Goal: Task Accomplishment & Management: Manage account settings

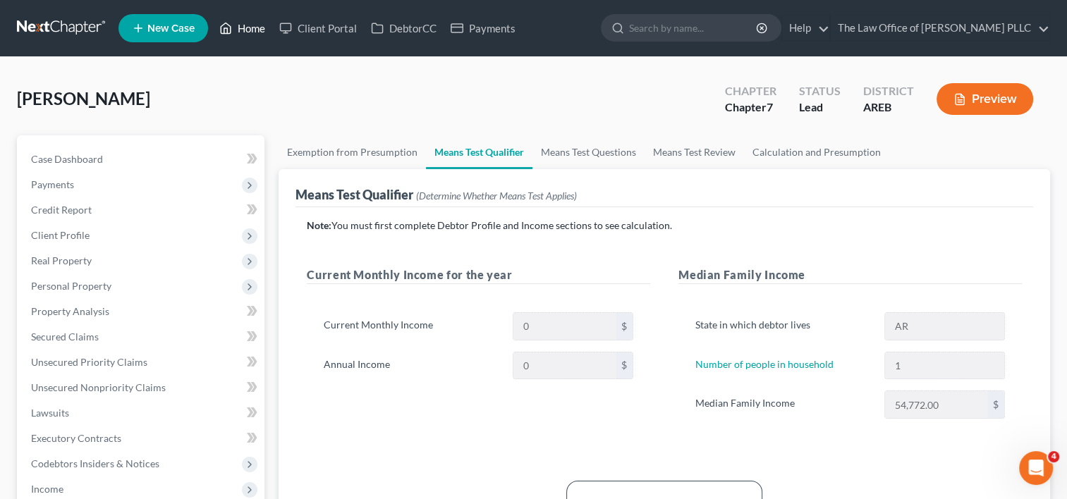
click at [243, 29] on link "Home" at bounding box center [242, 28] width 60 height 25
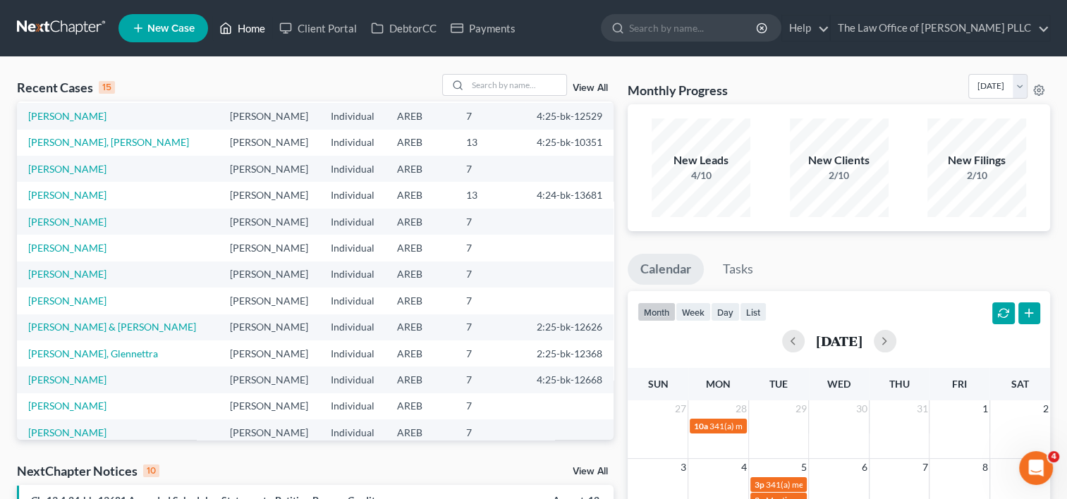
scroll to position [97, 0]
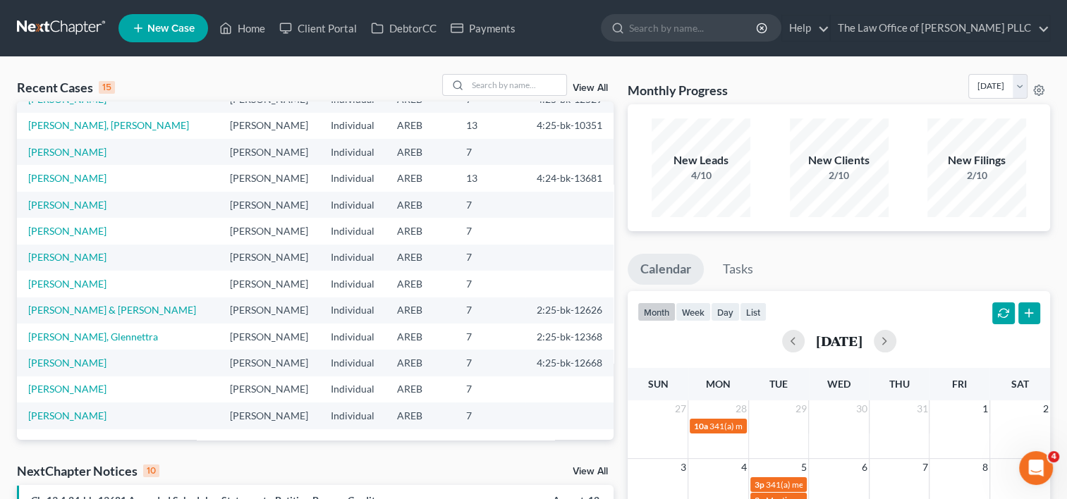
click at [591, 89] on link "View All" at bounding box center [590, 88] width 35 height 10
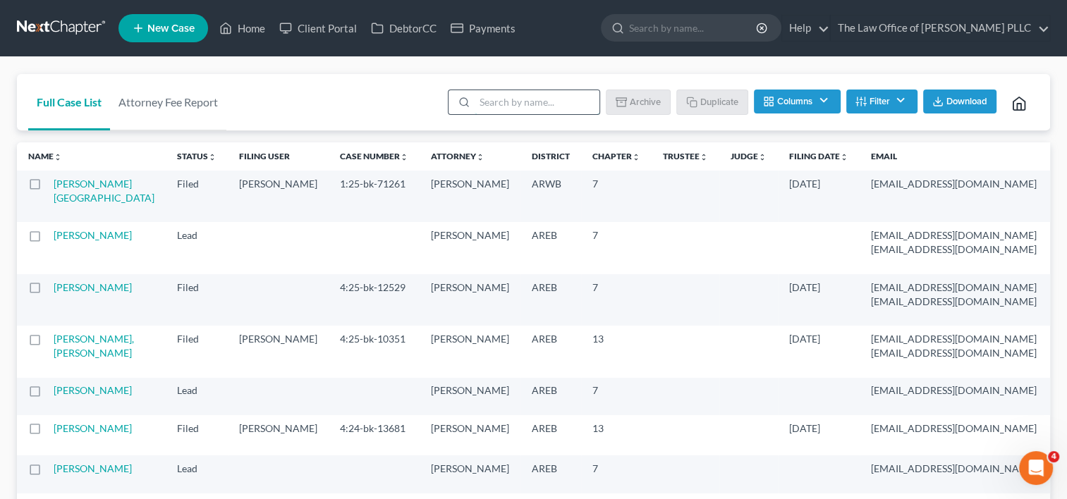
click at [513, 113] on input "search" at bounding box center [537, 102] width 125 height 24
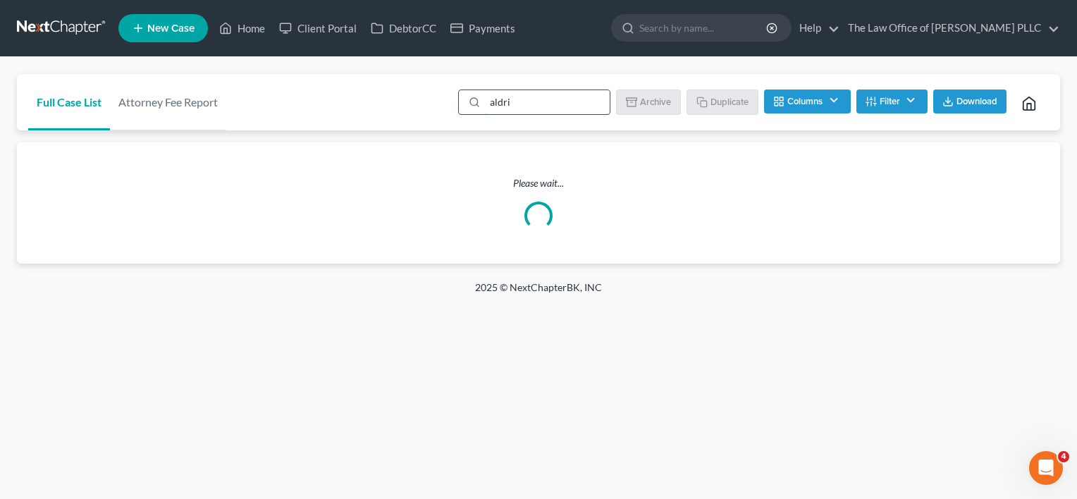
type input "aldrid"
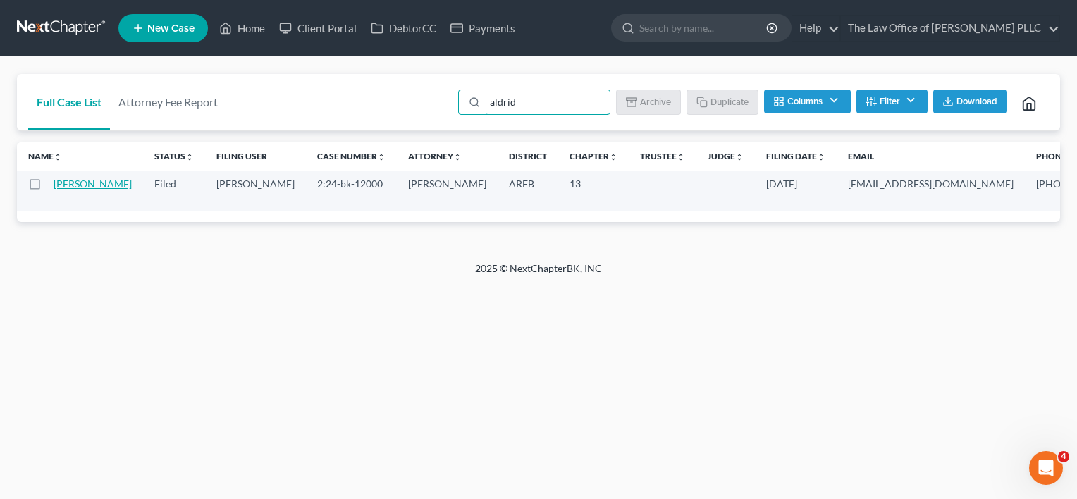
click at [70, 190] on link "[PERSON_NAME]" at bounding box center [93, 184] width 78 height 12
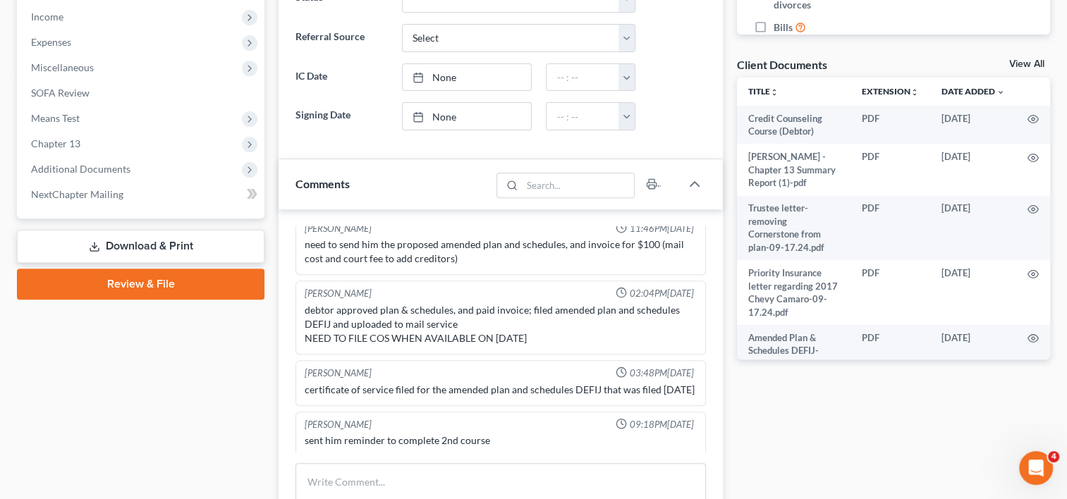
scroll to position [482, 0]
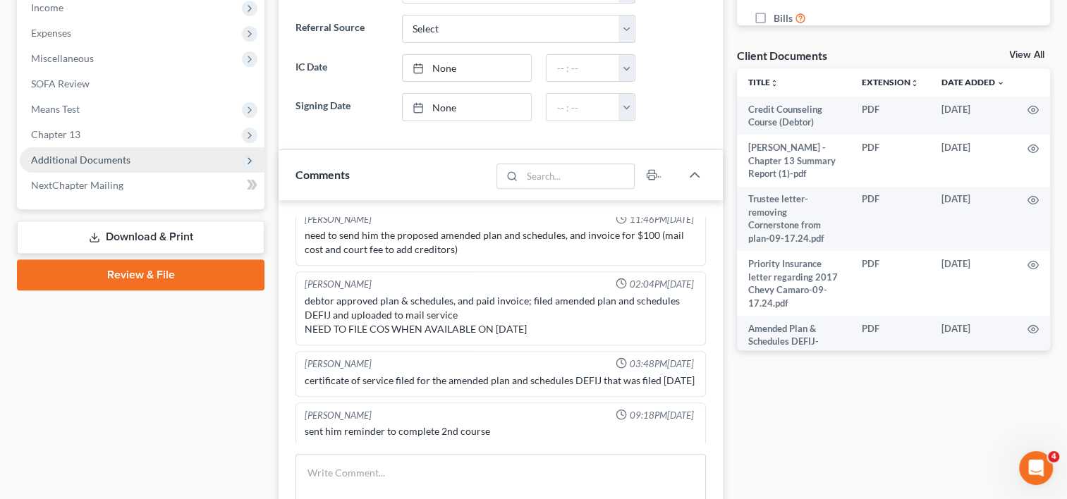
click at [111, 151] on span "Additional Documents" at bounding box center [142, 159] width 245 height 25
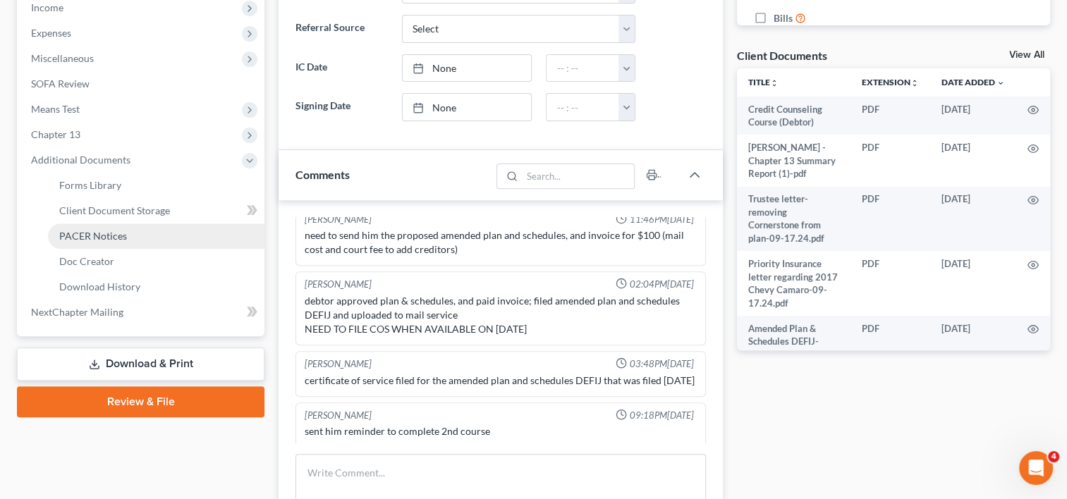
click at [114, 230] on span "PACER Notices" at bounding box center [93, 236] width 68 height 12
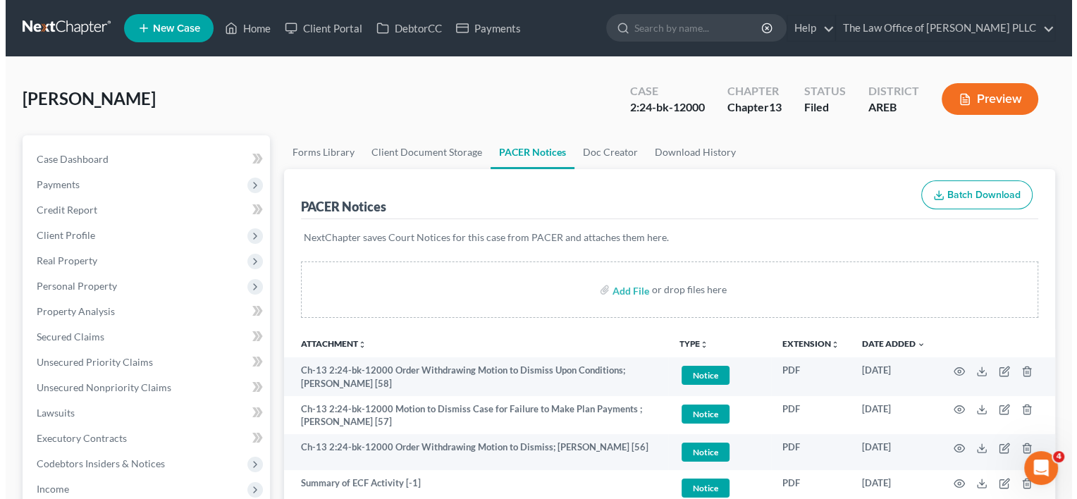
scroll to position [129, 0]
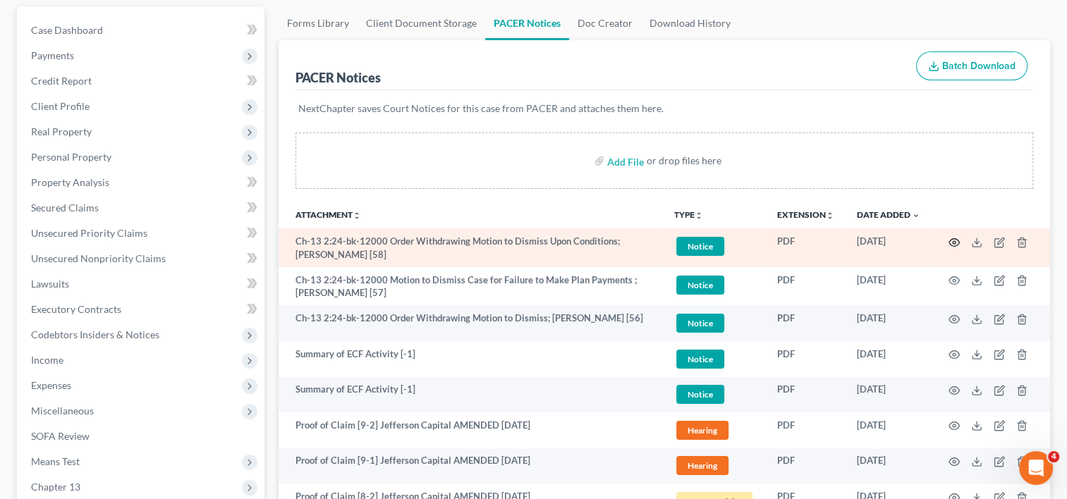
click at [953, 241] on icon "button" at bounding box center [953, 242] width 11 height 11
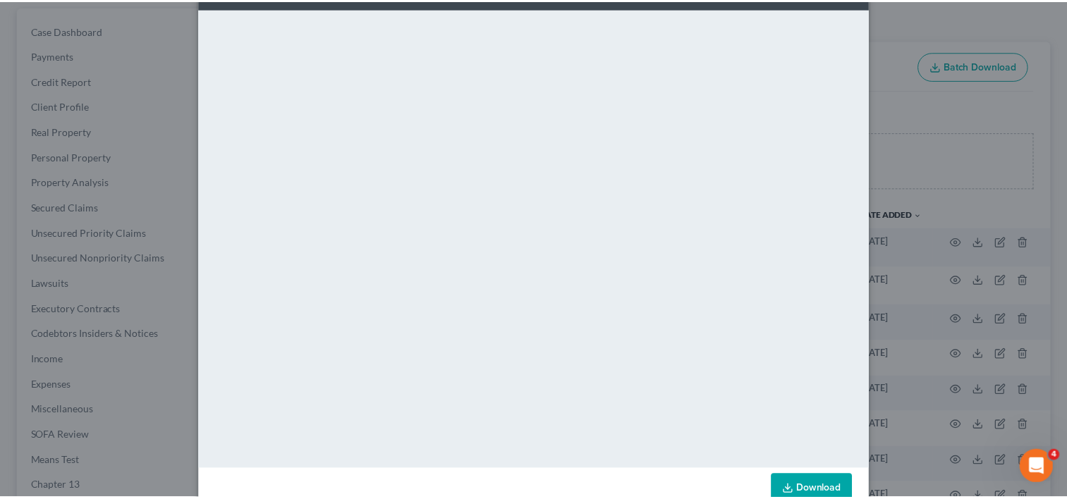
scroll to position [110, 0]
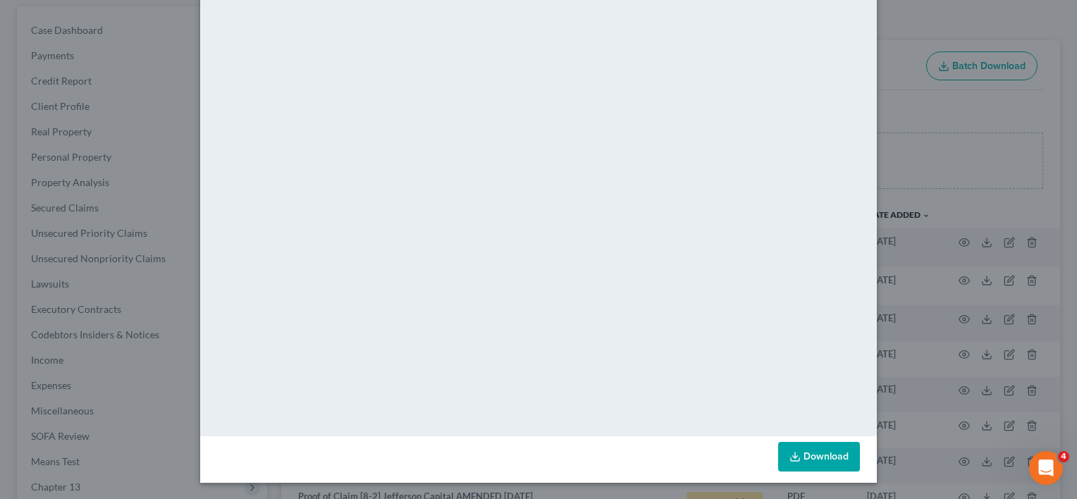
click at [928, 103] on div "Attachment Preview: Ch-13 2:24-bk-12000 Order Withdrawing Motion to Dismiss Upo…" at bounding box center [538, 249] width 1077 height 499
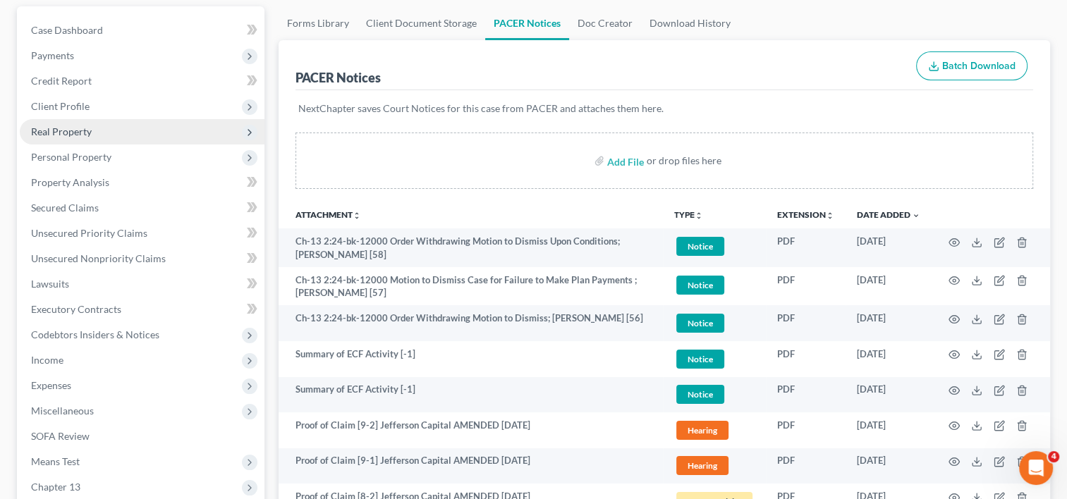
scroll to position [0, 0]
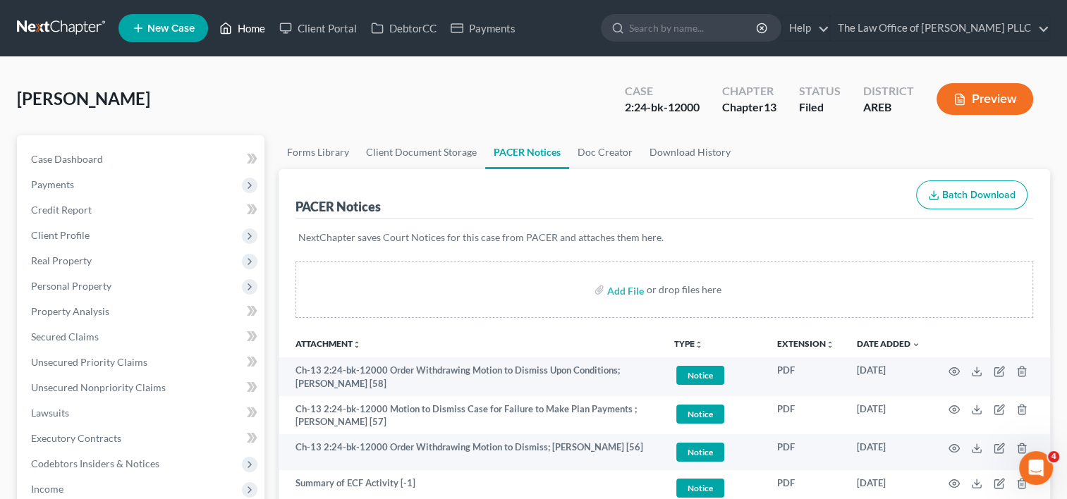
click at [251, 30] on link "Home" at bounding box center [242, 28] width 60 height 25
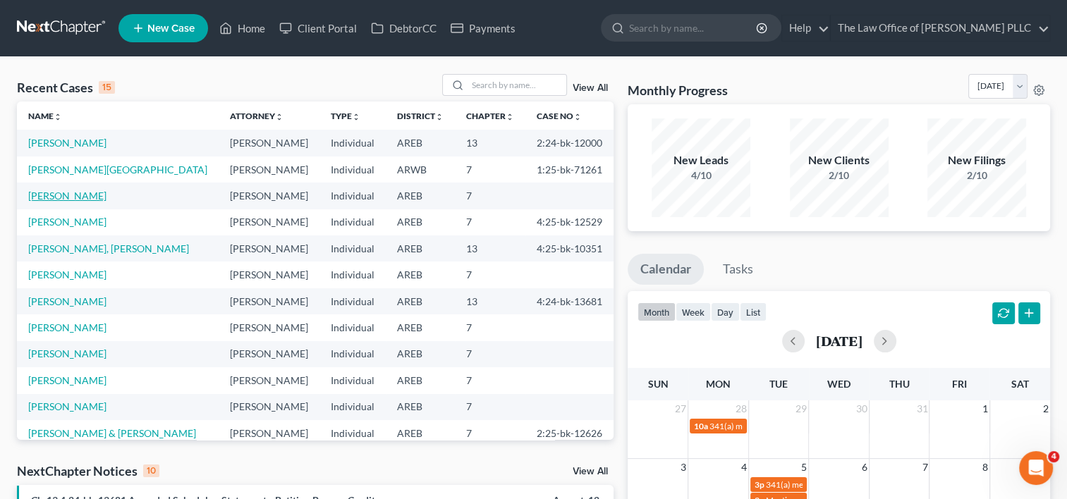
click at [72, 200] on link "[PERSON_NAME]" at bounding box center [67, 196] width 78 height 12
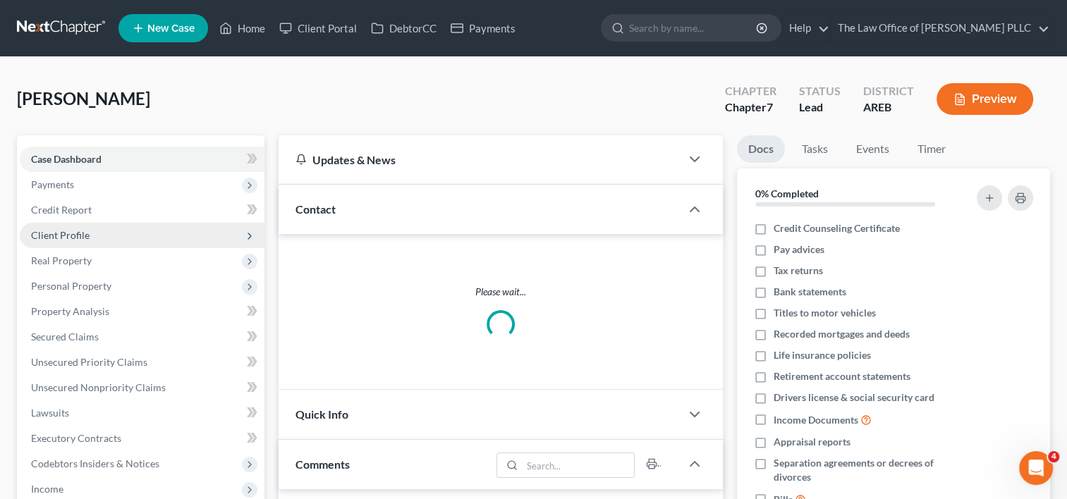
scroll to position [507, 0]
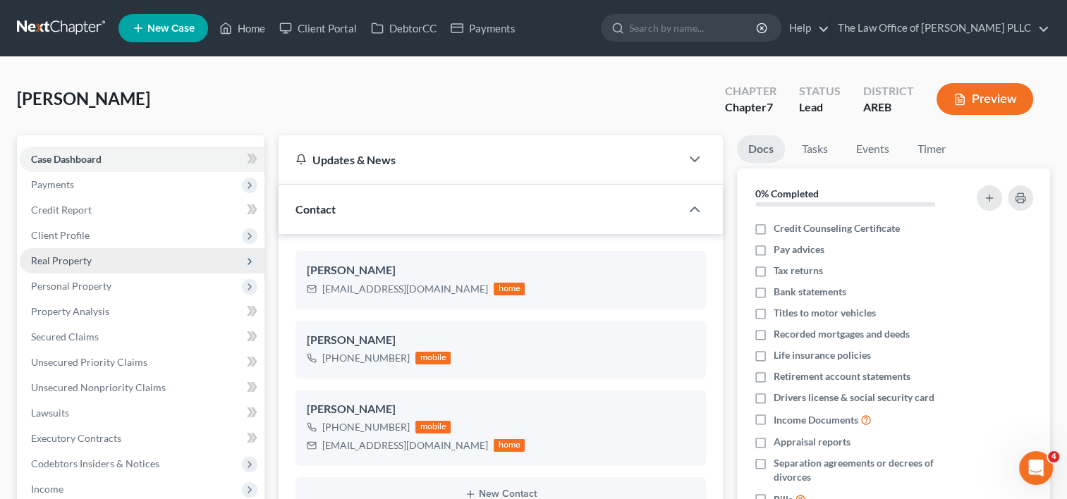
click at [79, 259] on span "Real Property" at bounding box center [61, 261] width 61 height 12
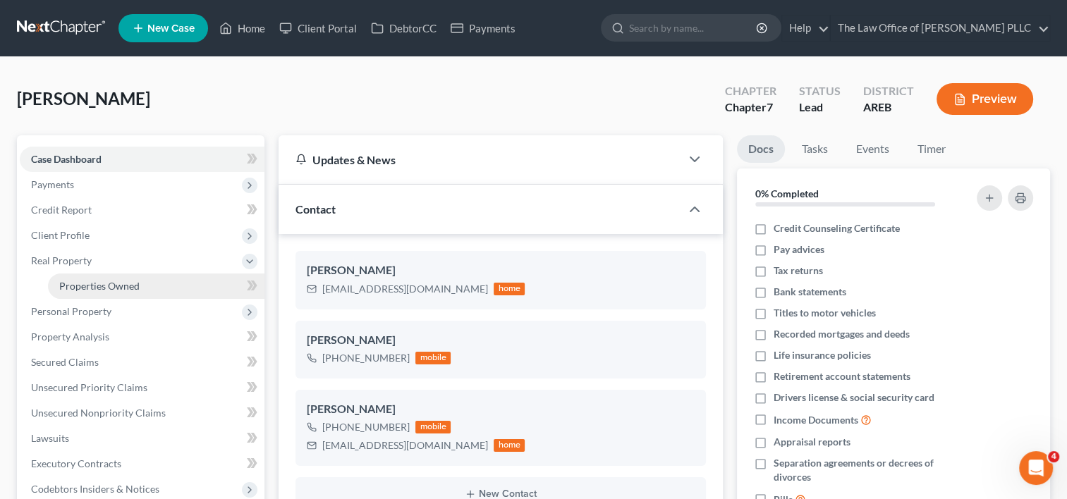
click at [92, 283] on span "Properties Owned" at bounding box center [99, 286] width 80 height 12
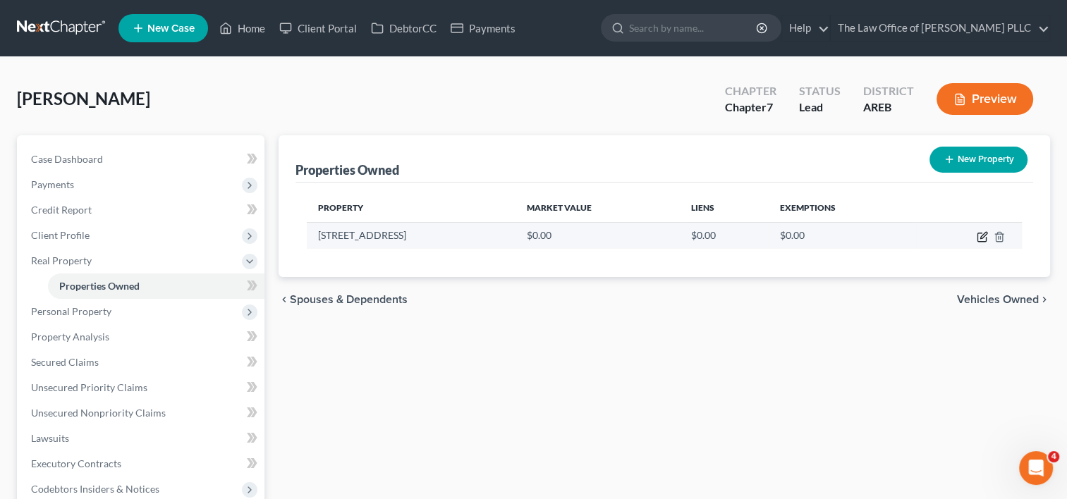
click at [979, 234] on icon "button" at bounding box center [982, 236] width 11 height 11
select select "2"
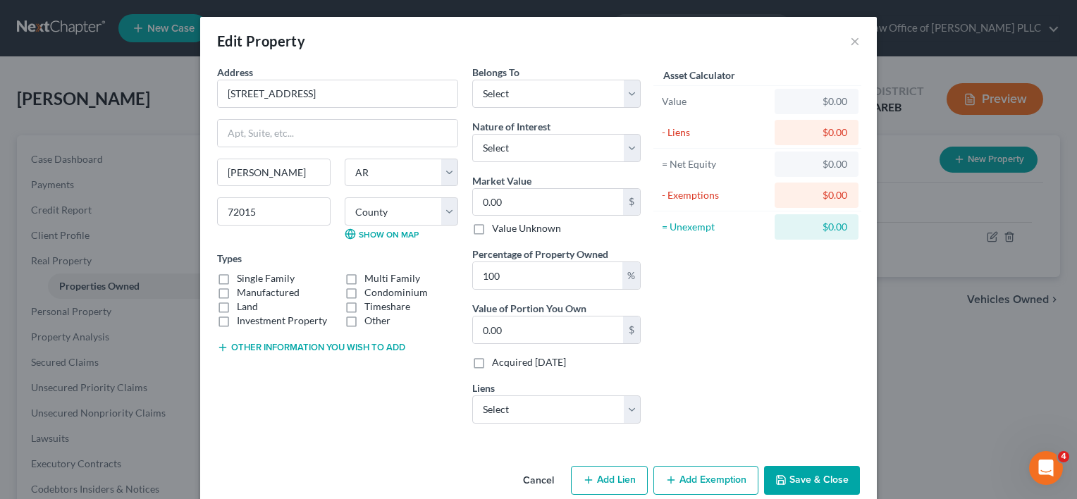
click at [532, 477] on button "Cancel" at bounding box center [539, 481] width 54 height 28
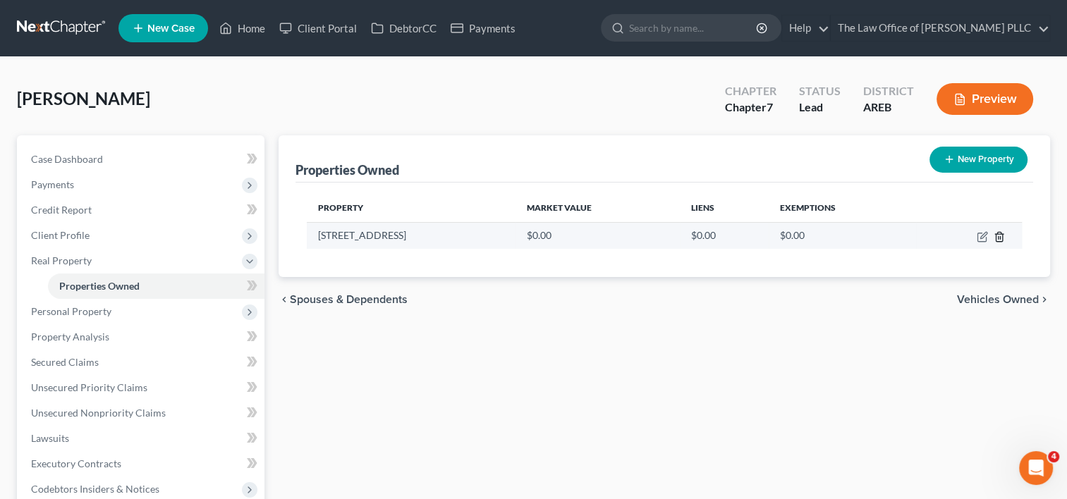
click at [1000, 235] on icon "button" at bounding box center [998, 236] width 11 height 11
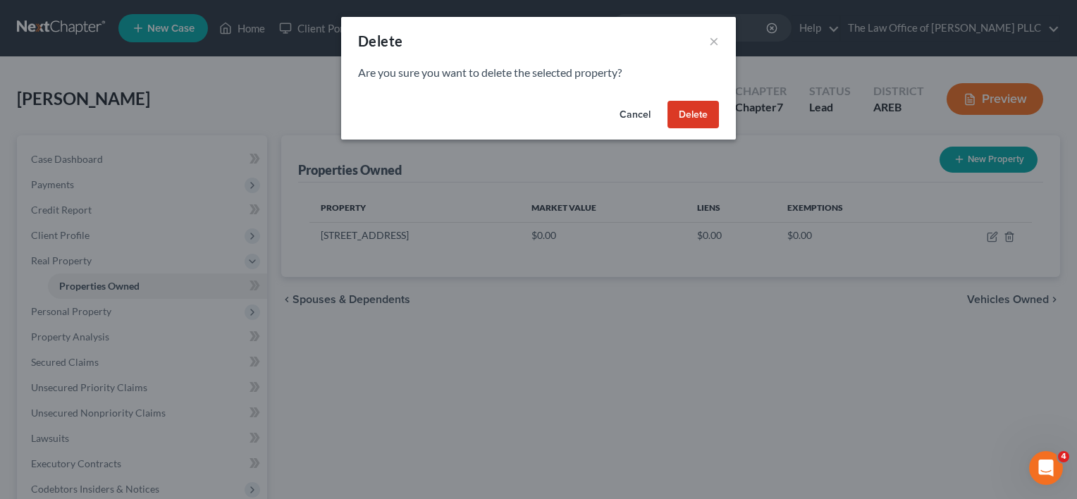
click at [702, 118] on button "Delete" at bounding box center [693, 115] width 51 height 28
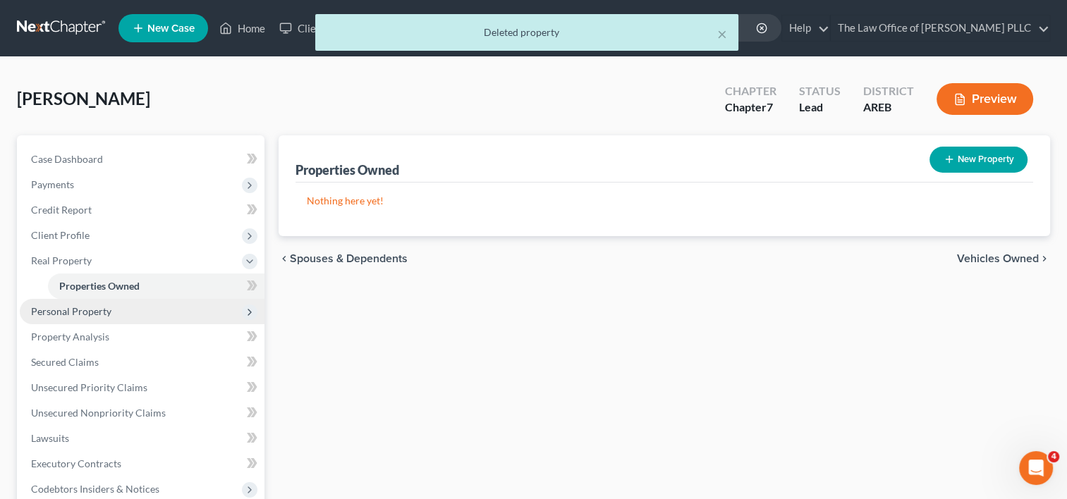
click at [94, 305] on span "Personal Property" at bounding box center [71, 311] width 80 height 12
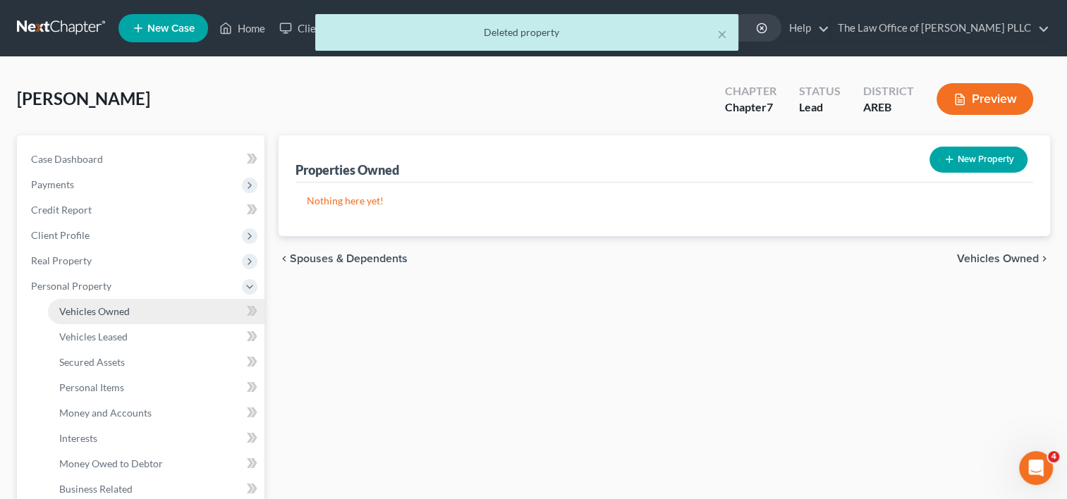
click at [97, 312] on span "Vehicles Owned" at bounding box center [94, 311] width 71 height 12
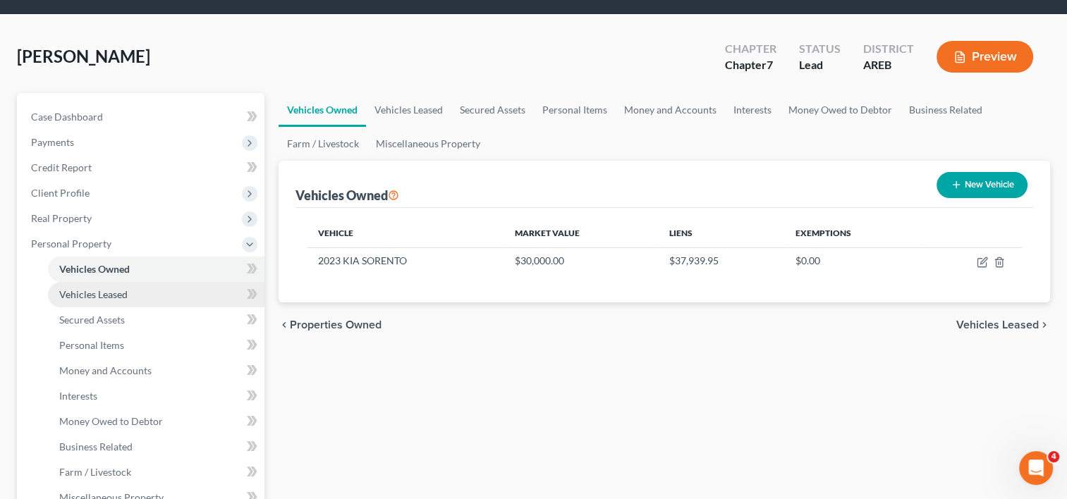
scroll to position [46, 0]
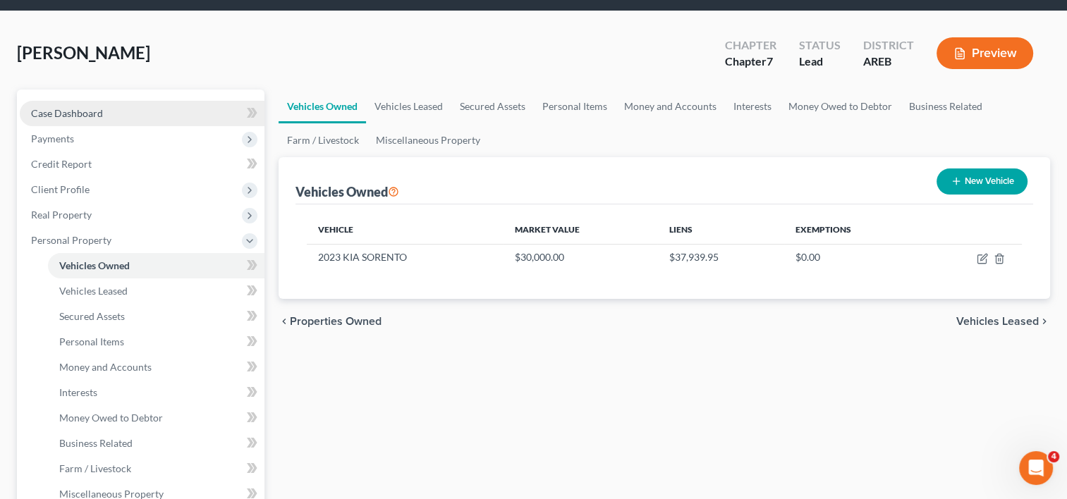
click at [109, 117] on link "Case Dashboard" at bounding box center [142, 113] width 245 height 25
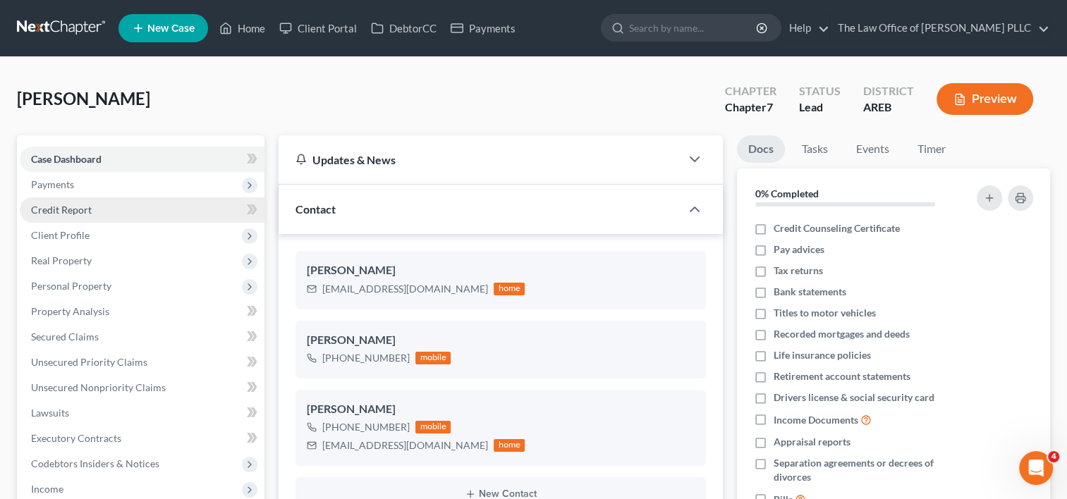
click at [80, 212] on span "Credit Report" at bounding box center [61, 210] width 61 height 12
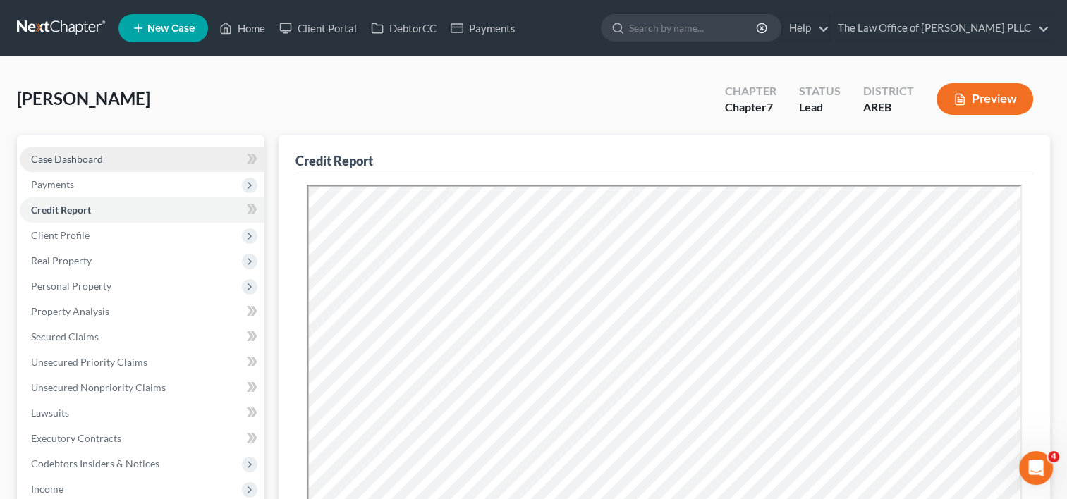
click at [57, 157] on span "Case Dashboard" at bounding box center [67, 159] width 72 height 12
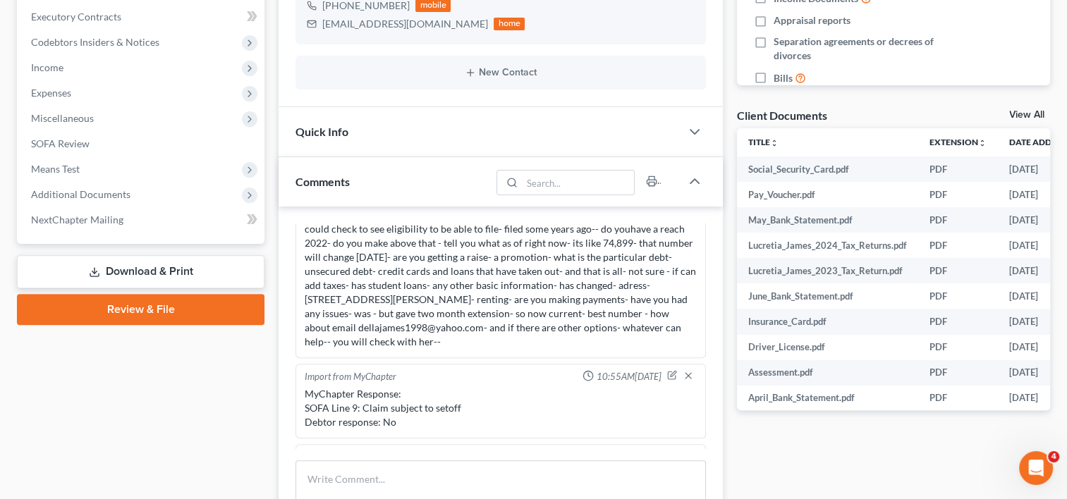
scroll to position [180, 0]
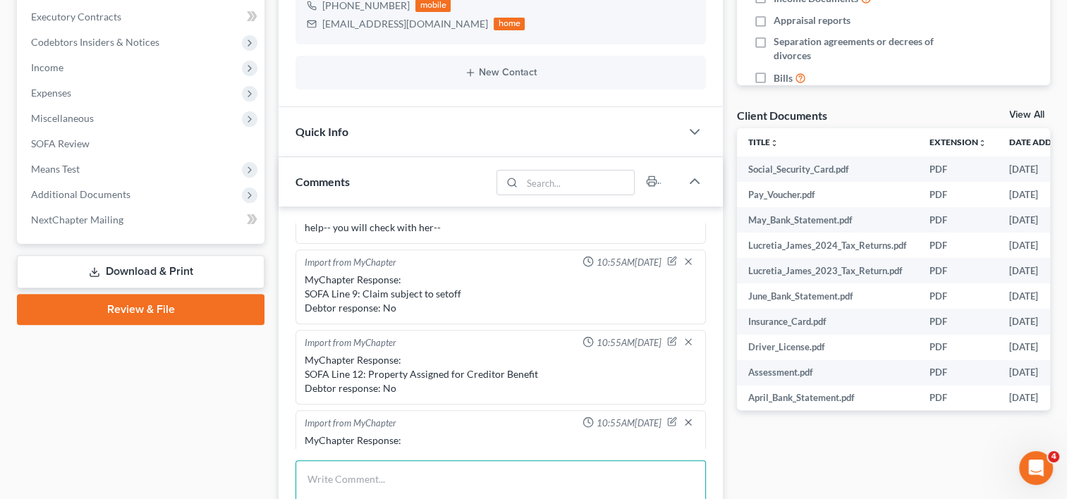
click at [349, 470] on textarea at bounding box center [500, 486] width 410 height 52
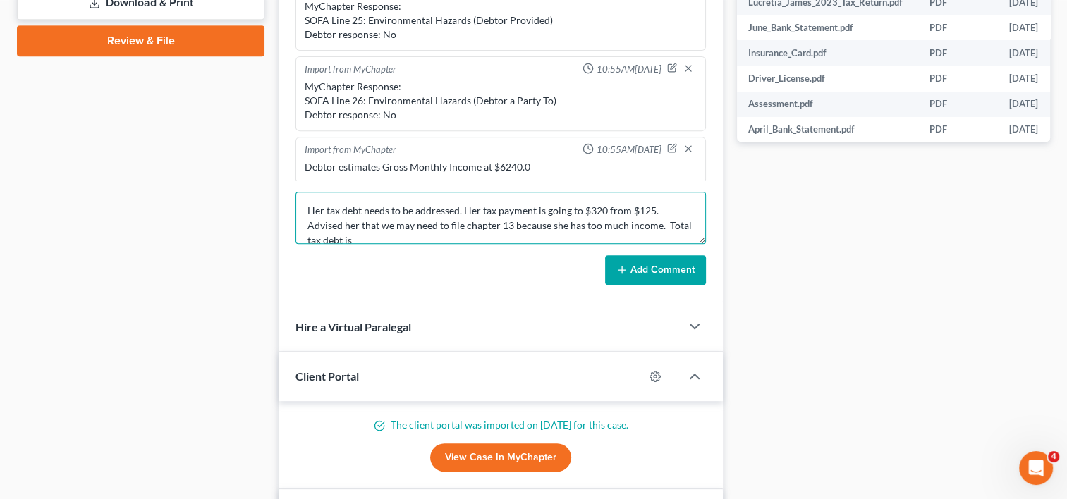
scroll to position [3, 0]
type textarea "Her tax debt needs to be addressed. Her tax payment is going to $320 from $125.…"
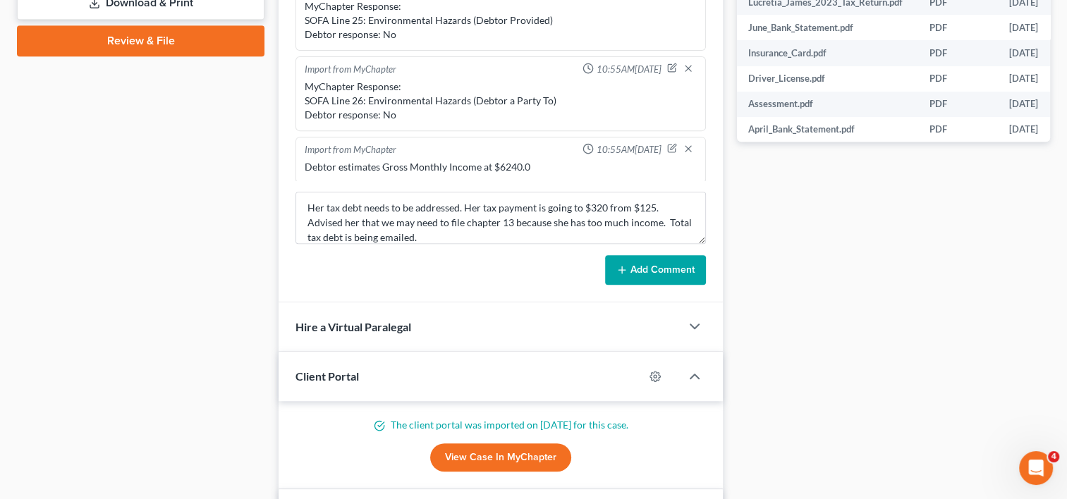
click at [667, 261] on button "Add Comment" at bounding box center [655, 270] width 101 height 30
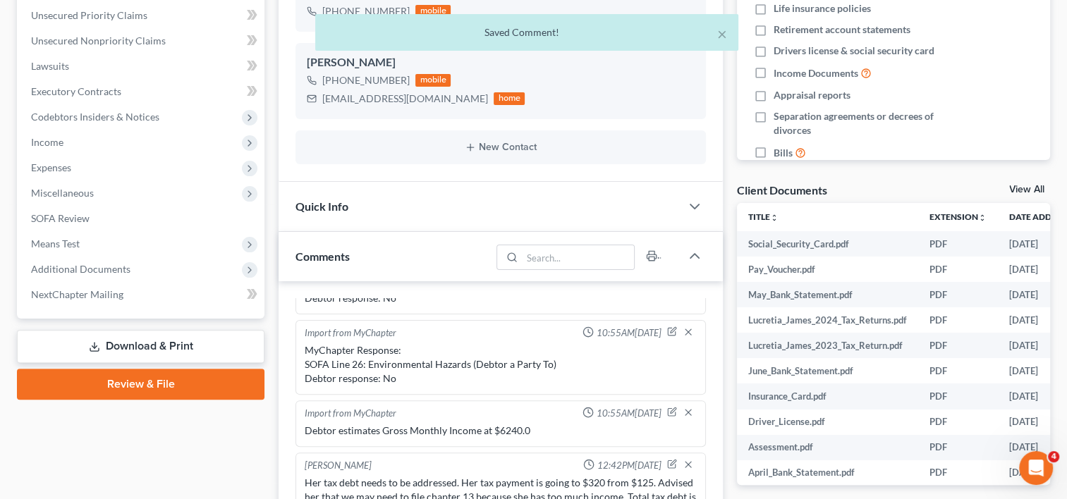
scroll to position [348, 0]
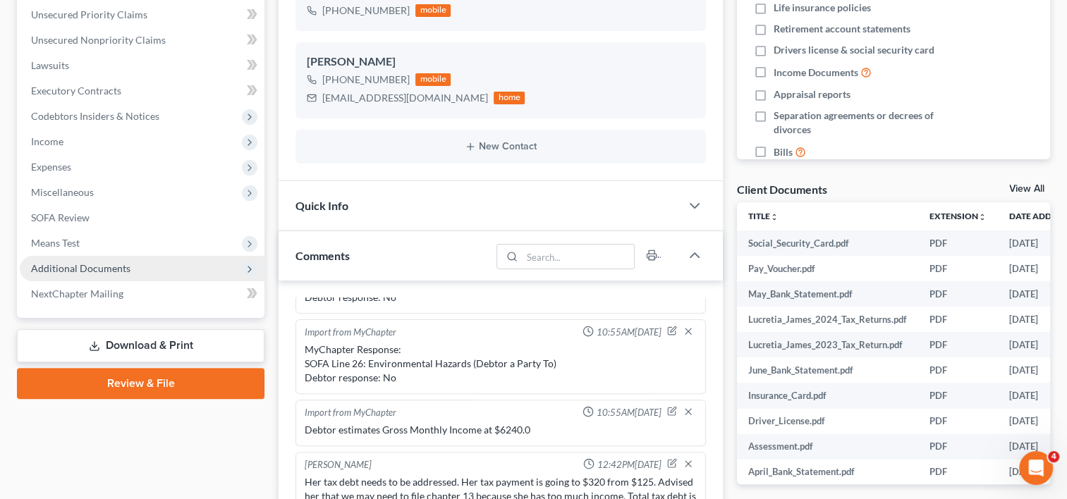
click at [105, 263] on span "Additional Documents" at bounding box center [80, 268] width 99 height 12
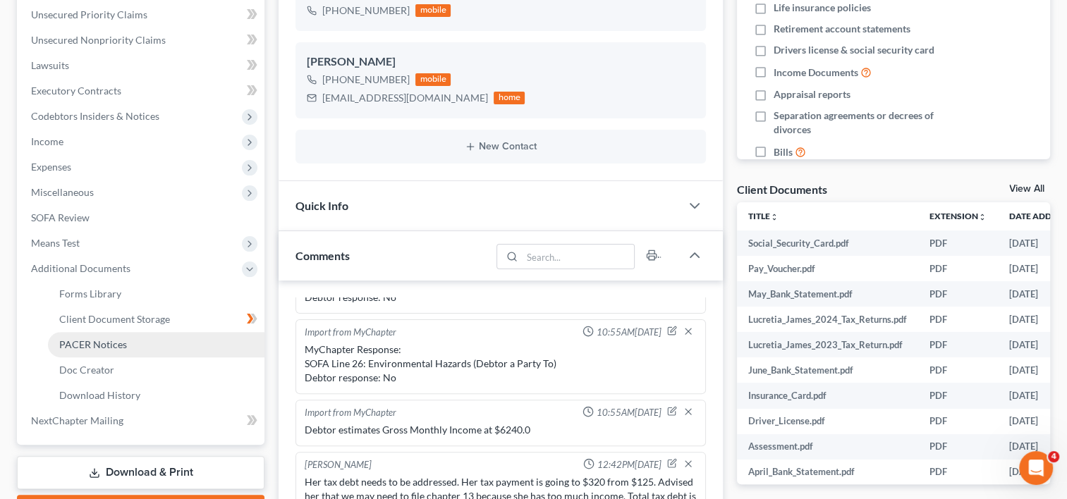
click at [106, 343] on span "PACER Notices" at bounding box center [93, 344] width 68 height 12
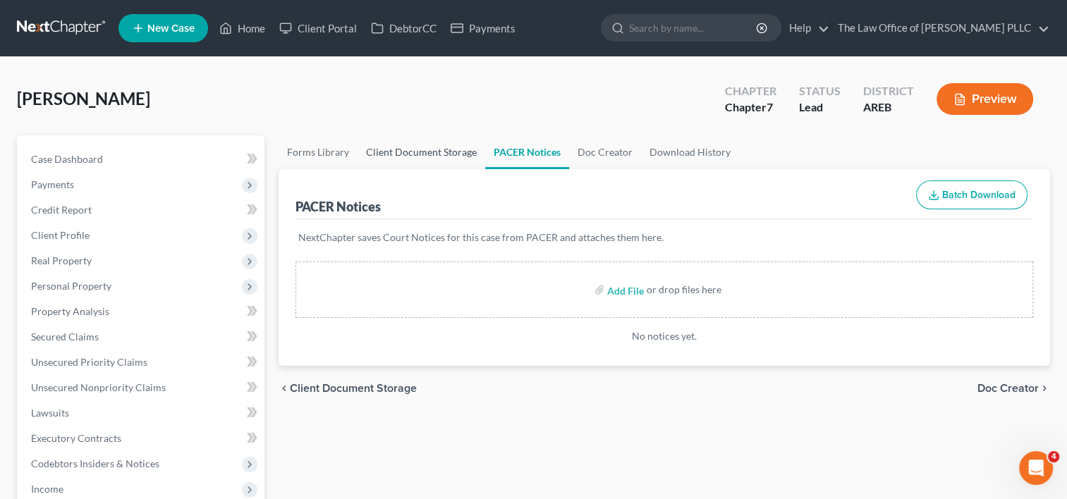
click at [392, 155] on link "Client Document Storage" at bounding box center [421, 152] width 128 height 34
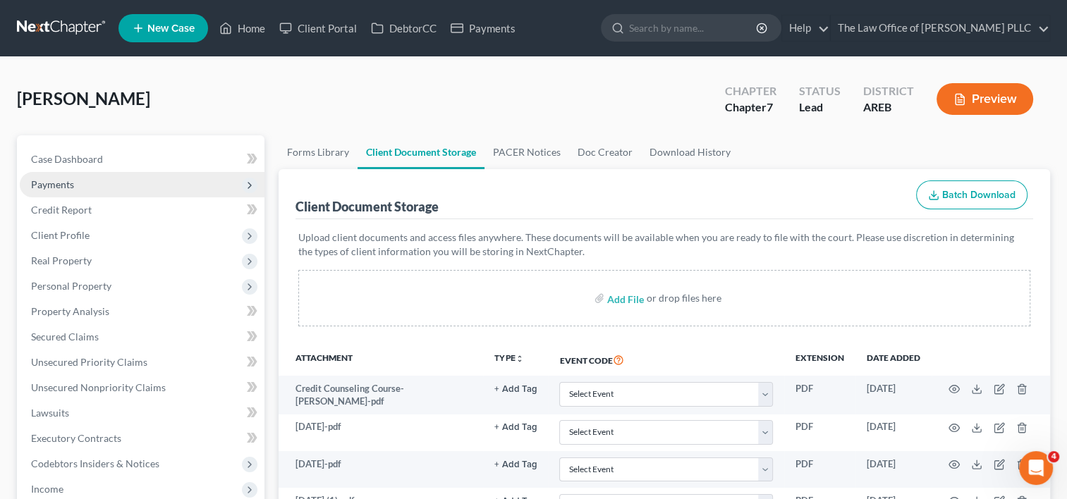
click at [59, 175] on span "Payments" at bounding box center [142, 184] width 245 height 25
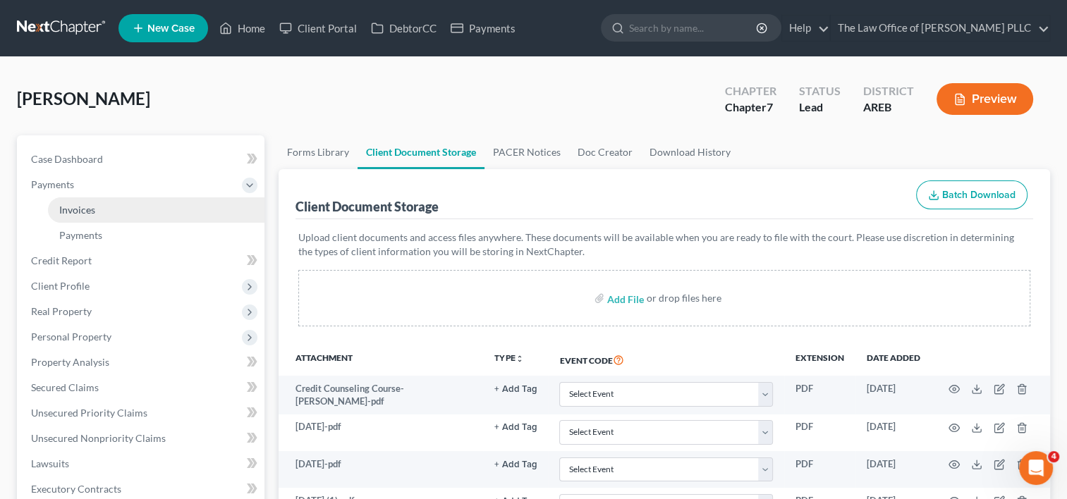
click at [102, 206] on link "Invoices" at bounding box center [156, 209] width 216 height 25
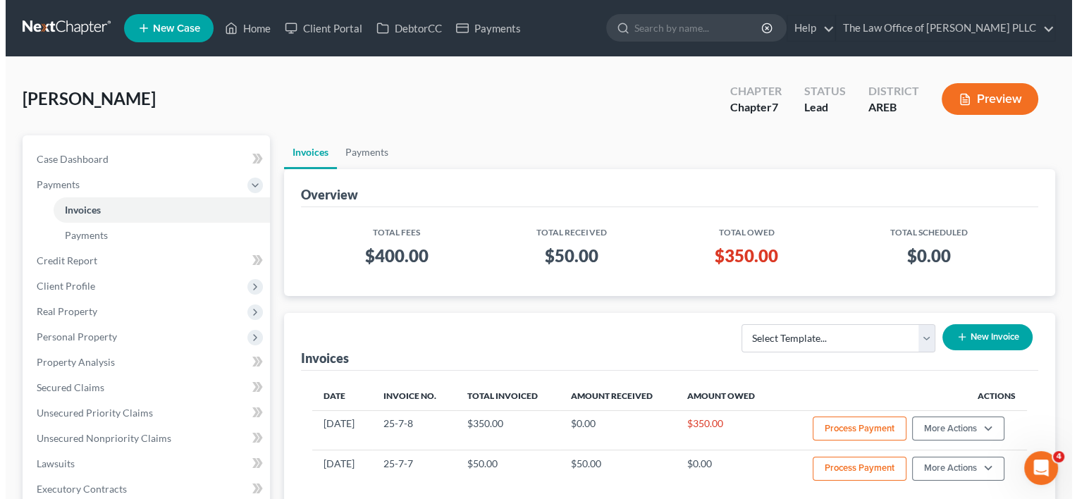
scroll to position [90, 0]
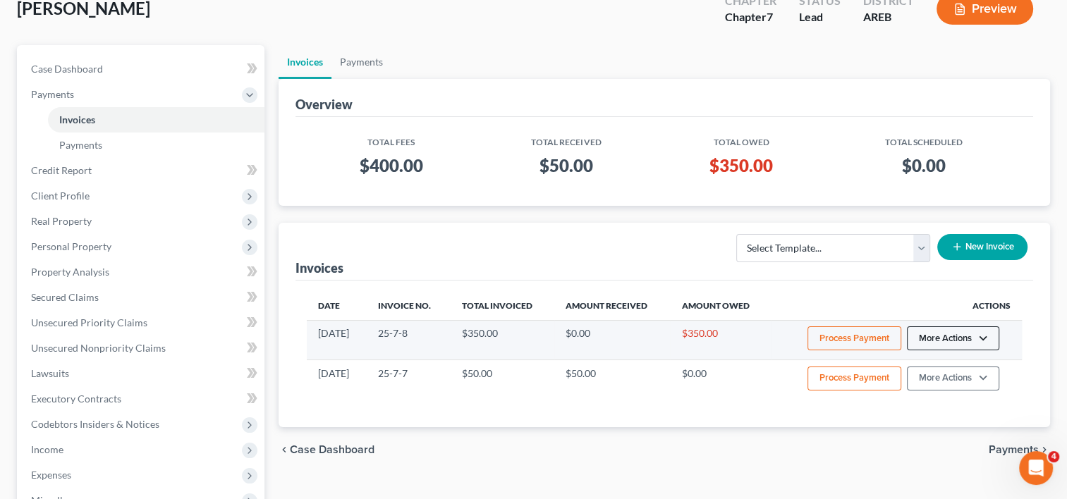
click at [935, 331] on button "More Actions" at bounding box center [953, 338] width 92 height 24
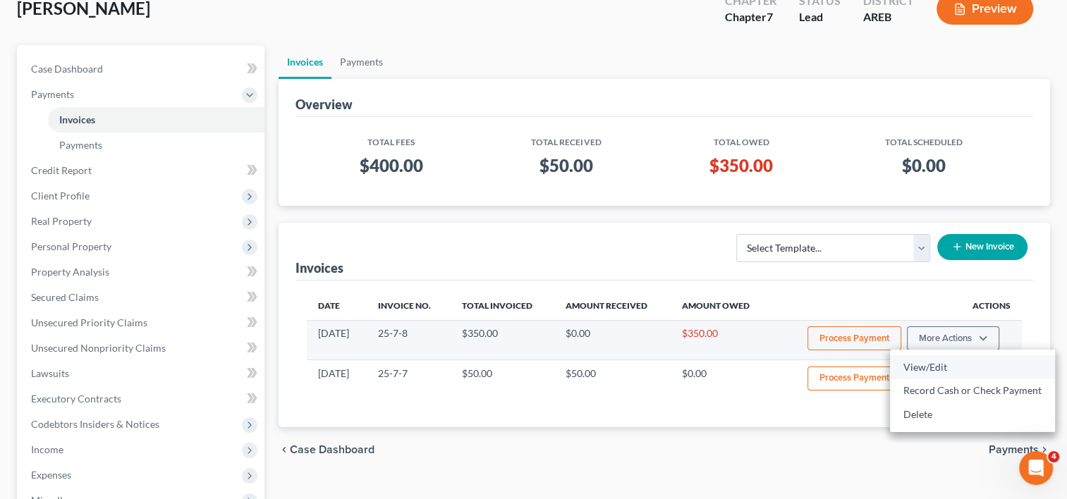
click at [908, 365] on link "View/Edit" at bounding box center [972, 367] width 165 height 24
select select "0"
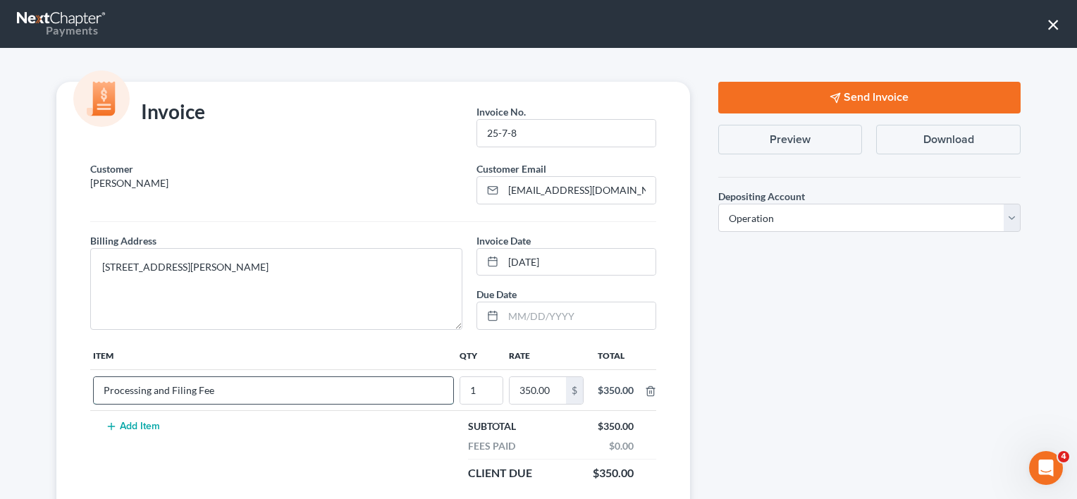
click at [257, 385] on input "Processing and Filing Fee" at bounding box center [274, 390] width 360 height 27
type input "Processing and Filing Fee for Chapter 13"
type input "1"
type input "320"
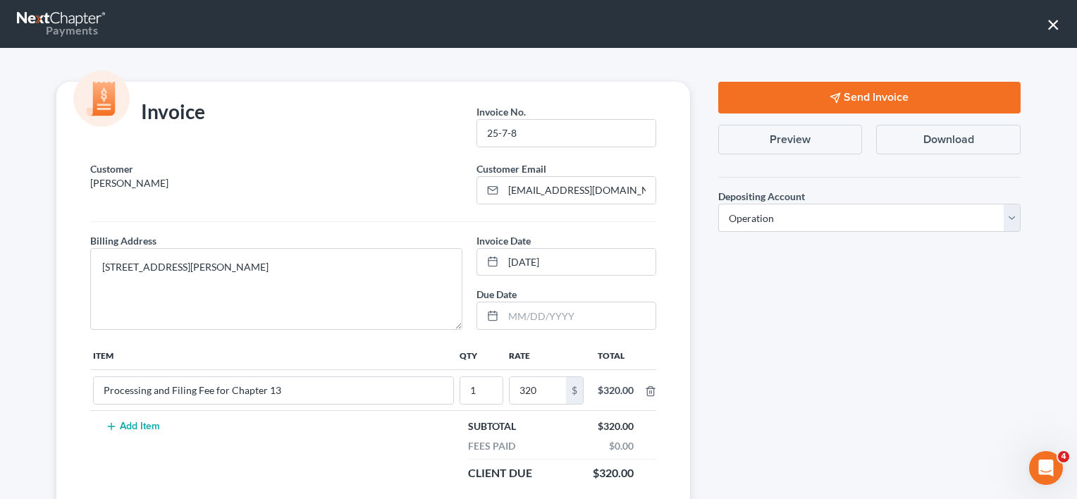
click at [881, 100] on button "Send Invoice" at bounding box center [869, 98] width 302 height 32
click at [859, 90] on button "Send Invoice" at bounding box center [869, 98] width 302 height 32
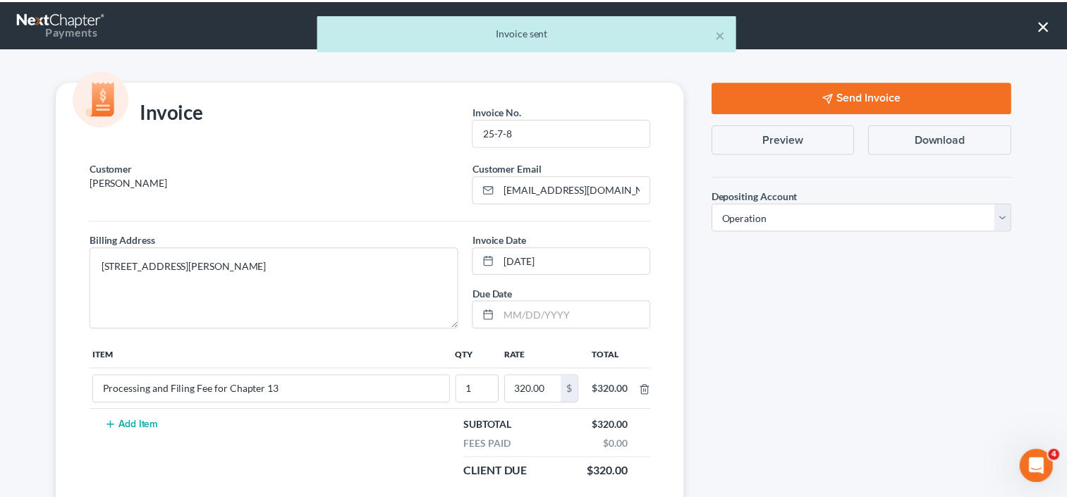
scroll to position [140, 0]
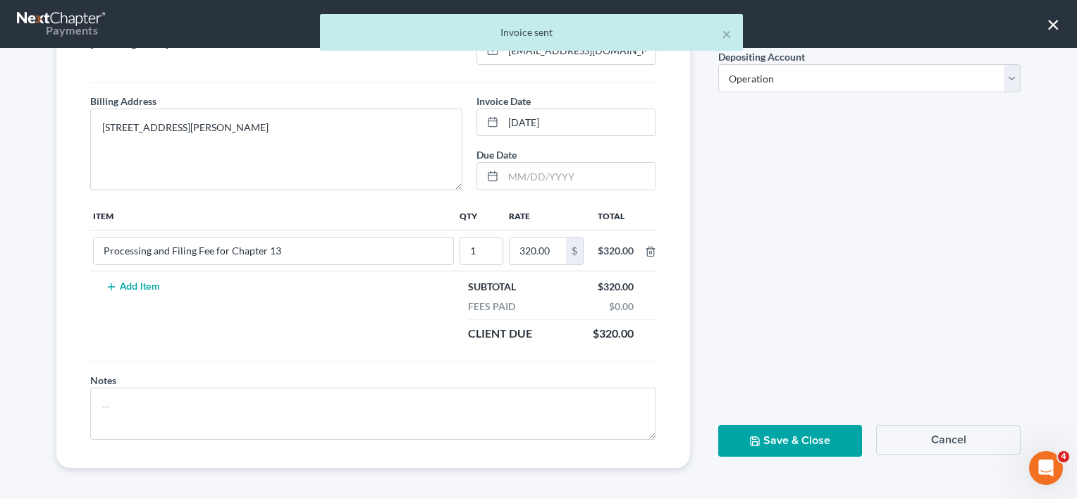
click at [778, 438] on button "Save & Close" at bounding box center [790, 441] width 145 height 32
